Goal: Task Accomplishment & Management: Manage account settings

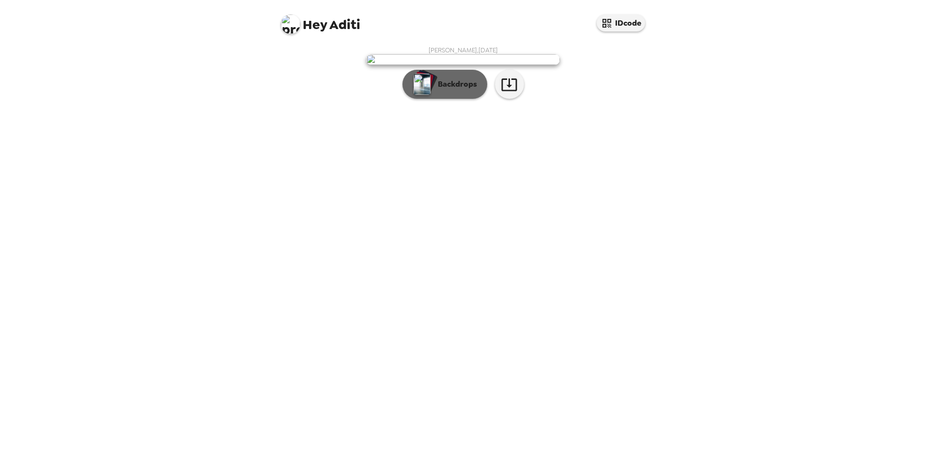
click at [455, 90] on p "Backdrops" at bounding box center [455, 84] width 44 height 12
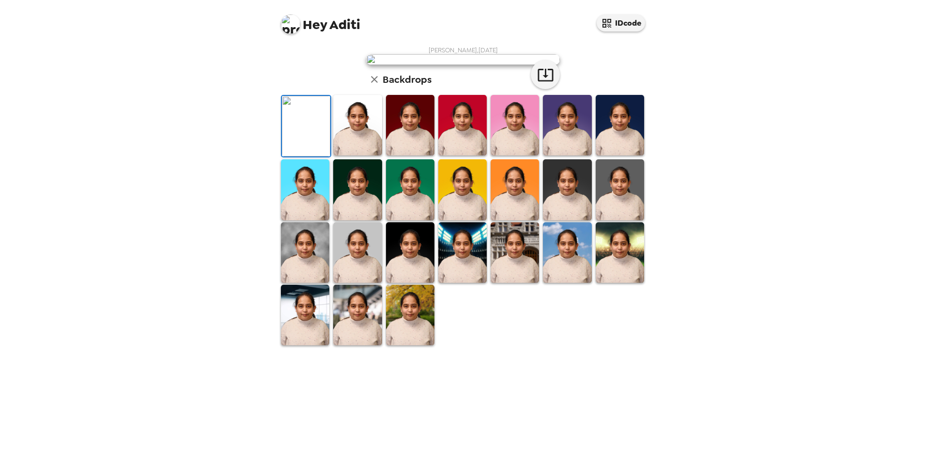
click at [407, 155] on img at bounding box center [410, 125] width 48 height 61
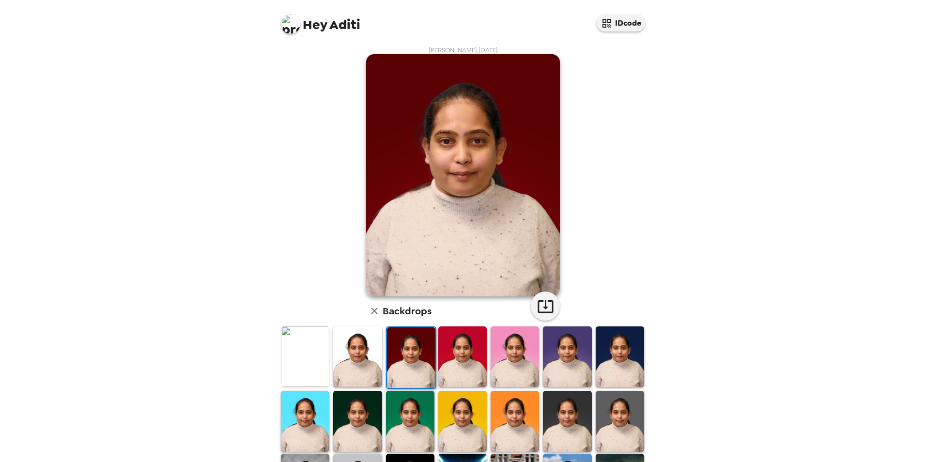
click at [450, 359] on img at bounding box center [462, 356] width 48 height 61
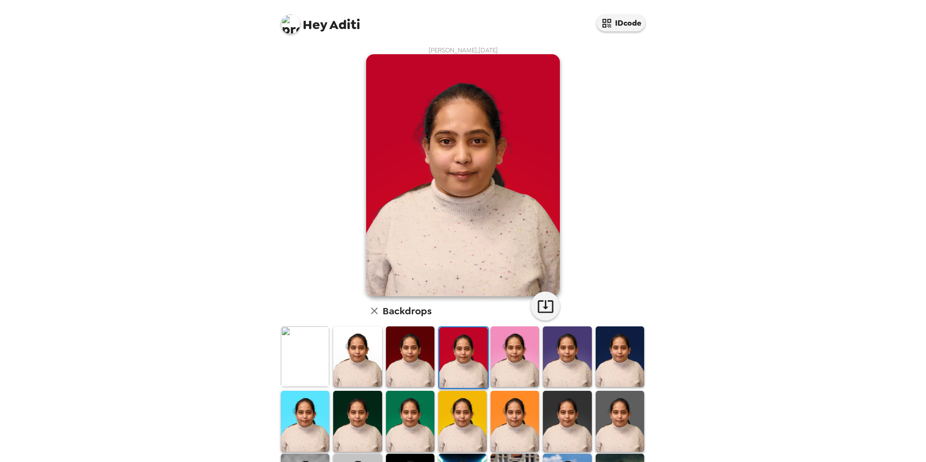
click at [495, 357] on img at bounding box center [515, 356] width 48 height 61
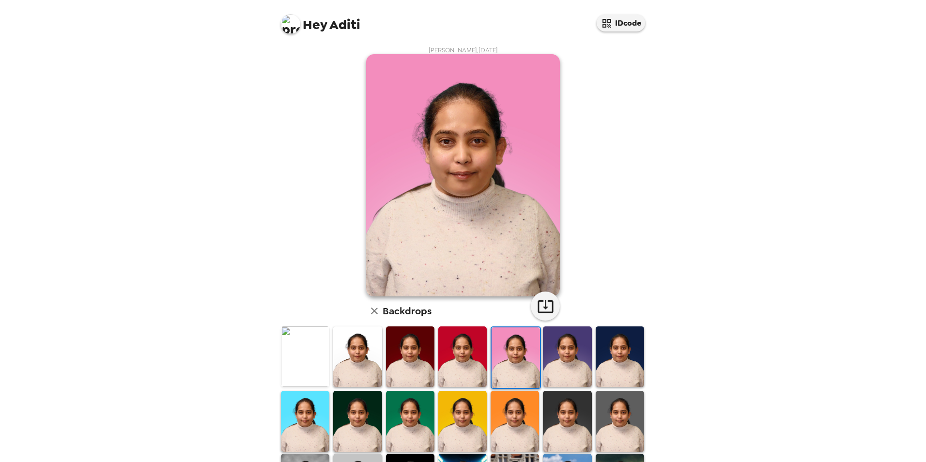
click at [551, 362] on img at bounding box center [567, 356] width 48 height 61
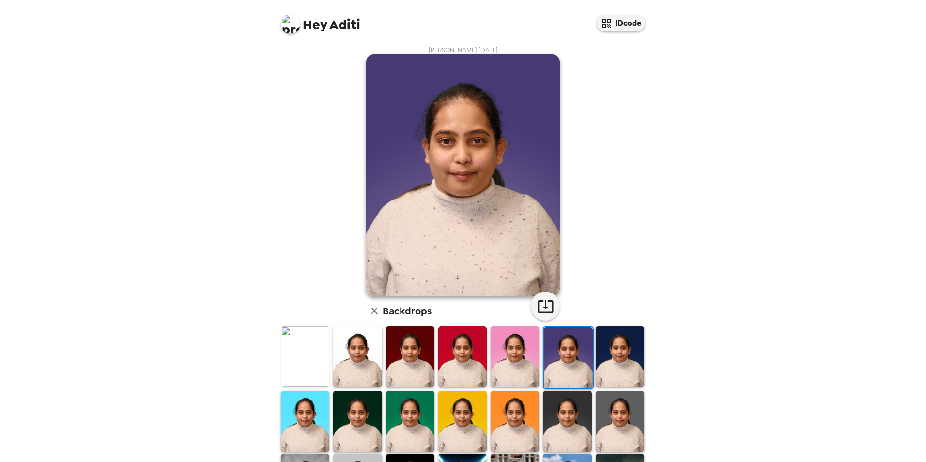
click at [594, 361] on div at bounding box center [620, 357] width 52 height 64
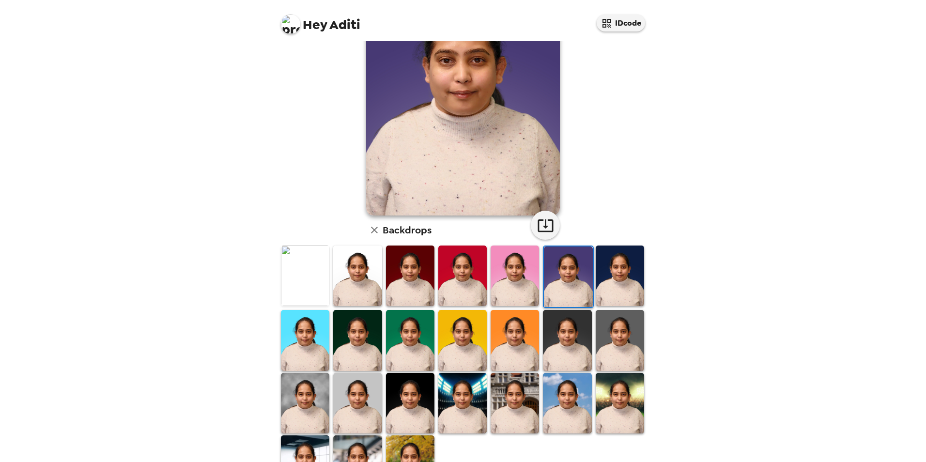
scroll to position [125, 0]
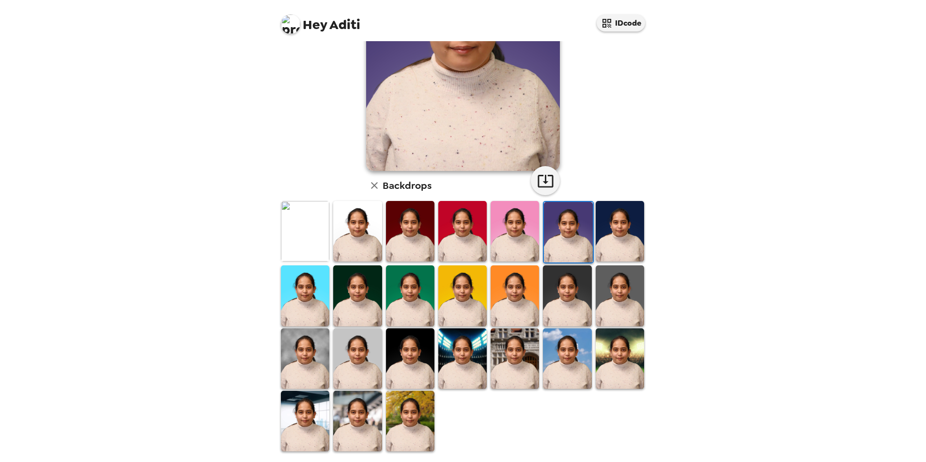
click at [465, 353] on img at bounding box center [462, 358] width 48 height 61
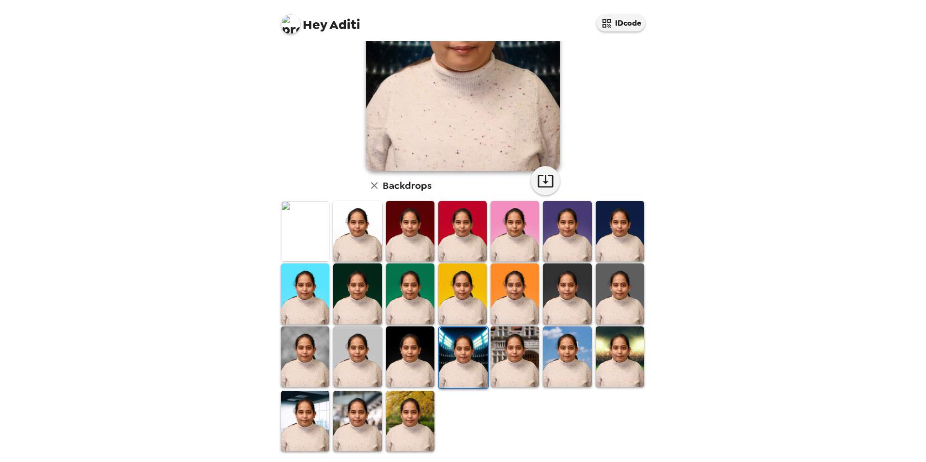
click at [378, 364] on img at bounding box center [357, 356] width 48 height 61
